Goal: Check status: Check status

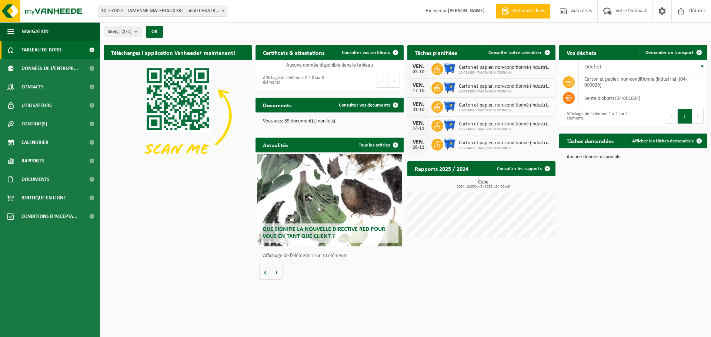
click at [428, 70] on div "VEN. 03-10" at bounding box center [418, 69] width 22 height 19
click at [467, 63] on div "VEN. 03-10 Carton et papier, non-conditionné (industriel) 10-734455 - TAMENNE M…" at bounding box center [481, 69] width 148 height 19
click at [517, 54] on span "Consulter votre calendrier" at bounding box center [514, 52] width 53 height 5
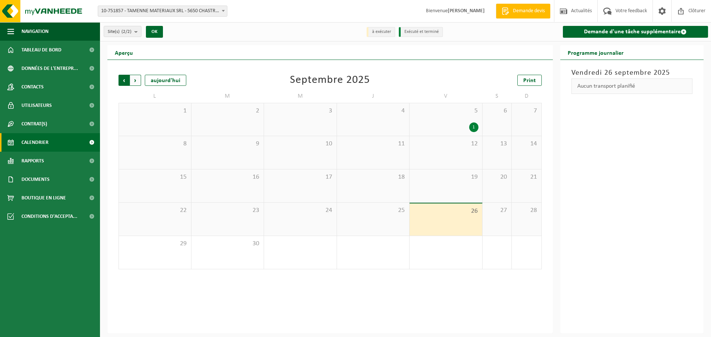
click at [138, 78] on span "Suivant" at bounding box center [135, 80] width 11 height 11
